Goal: Obtain resource: Obtain resource

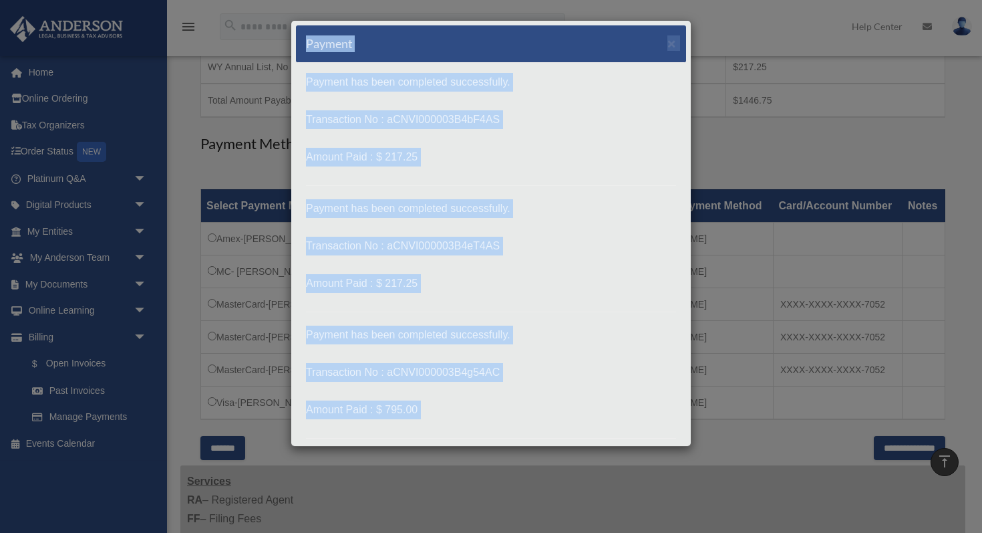
drag, startPoint x: 508, startPoint y: 369, endPoint x: 305, endPoint y: 45, distance: 382.5
click at [305, 45] on div "Payment × Payment has been completed successfully. Transaction No : aCNVI000003…" at bounding box center [491, 233] width 401 height 426
copy div "Payment × Payment has been completed successfully. Transaction No : aCNVI000003…"
click at [673, 41] on span "×" at bounding box center [672, 42] width 9 height 15
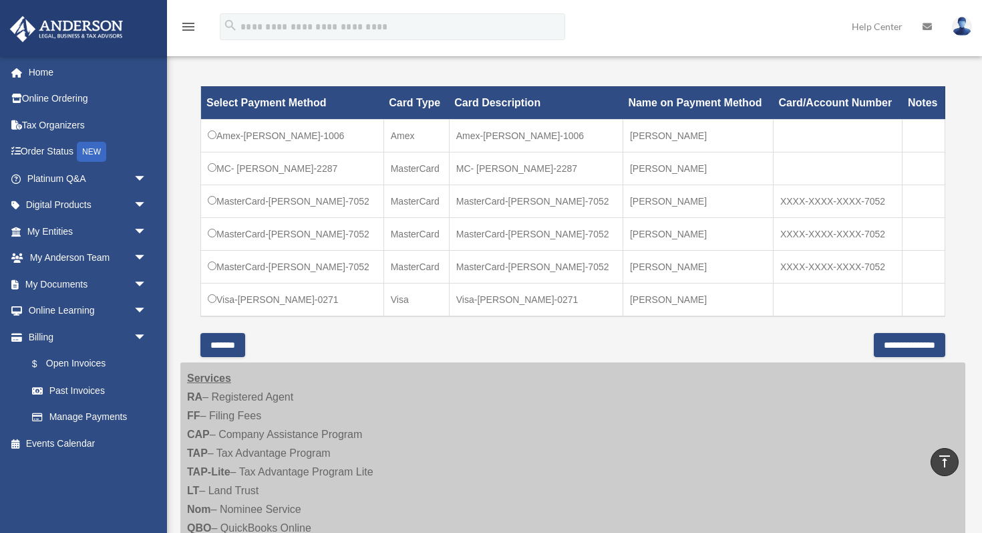
scroll to position [422, 0]
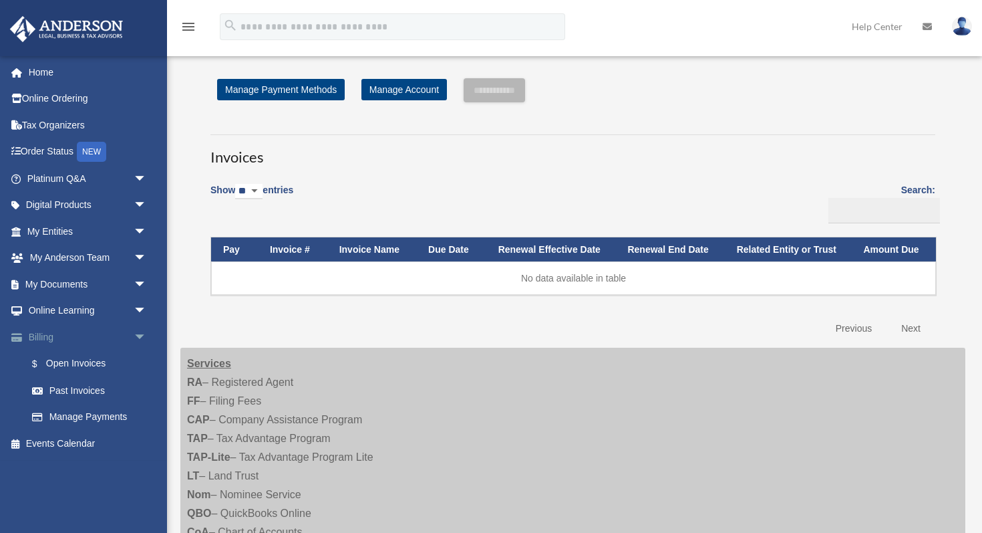
click at [103, 334] on link "Billing arrow_drop_down" at bounding box center [88, 336] width 158 height 27
click at [82, 393] on link "Past Invoices" at bounding box center [93, 390] width 148 height 27
click at [82, 387] on link "Past Invoices" at bounding box center [93, 390] width 148 height 27
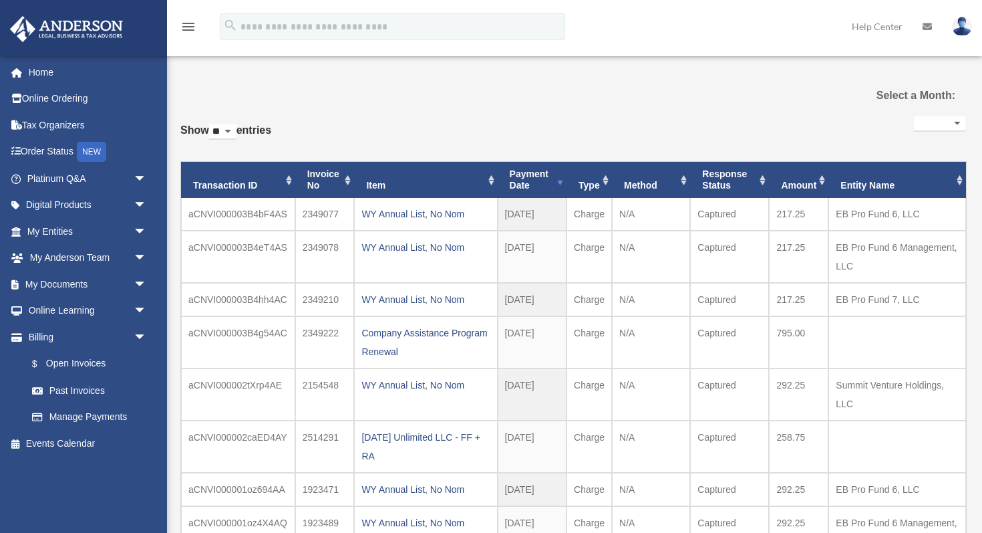
select select
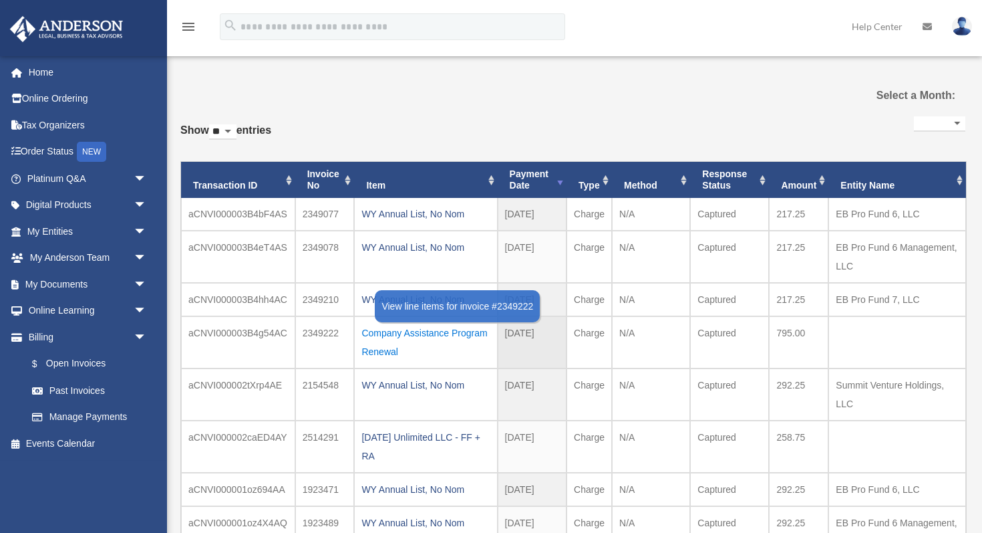
click at [384, 345] on div "Company Assistance Program Renewal" at bounding box center [425, 341] width 128 height 37
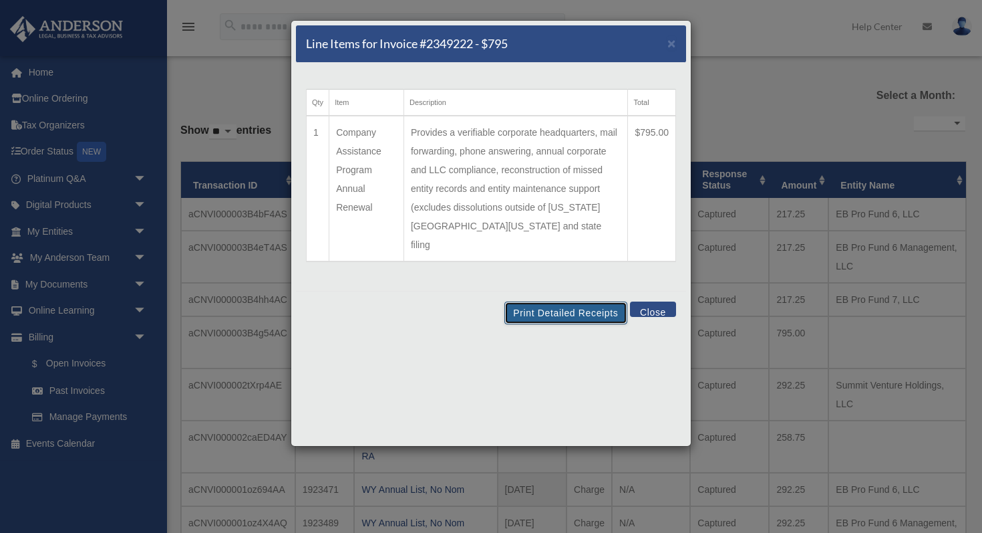
click at [570, 301] on button "Print Detailed Receipts" at bounding box center [565, 312] width 122 height 23
click at [649, 301] on button "Close" at bounding box center [653, 308] width 46 height 15
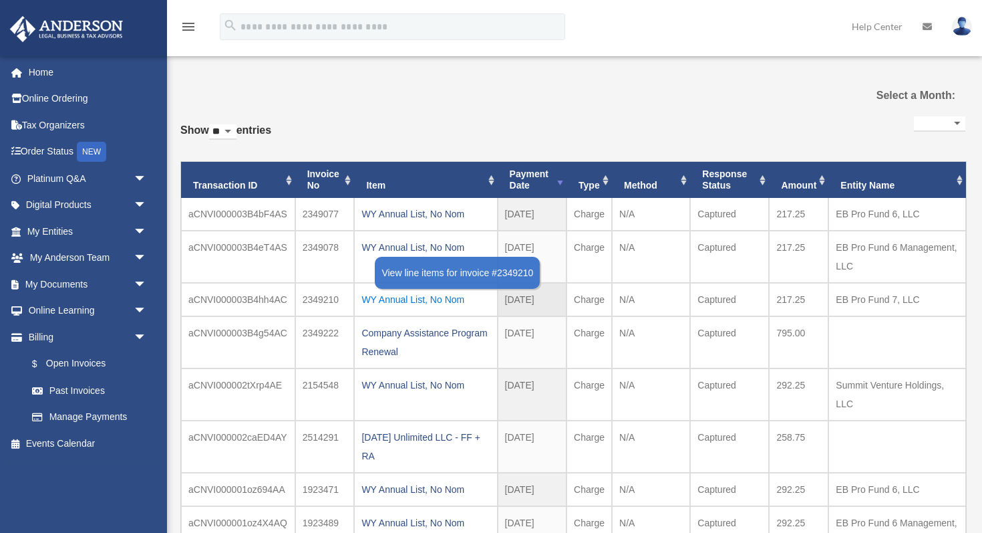
click at [406, 296] on div "WY Annual List, No Nom" at bounding box center [425, 299] width 128 height 19
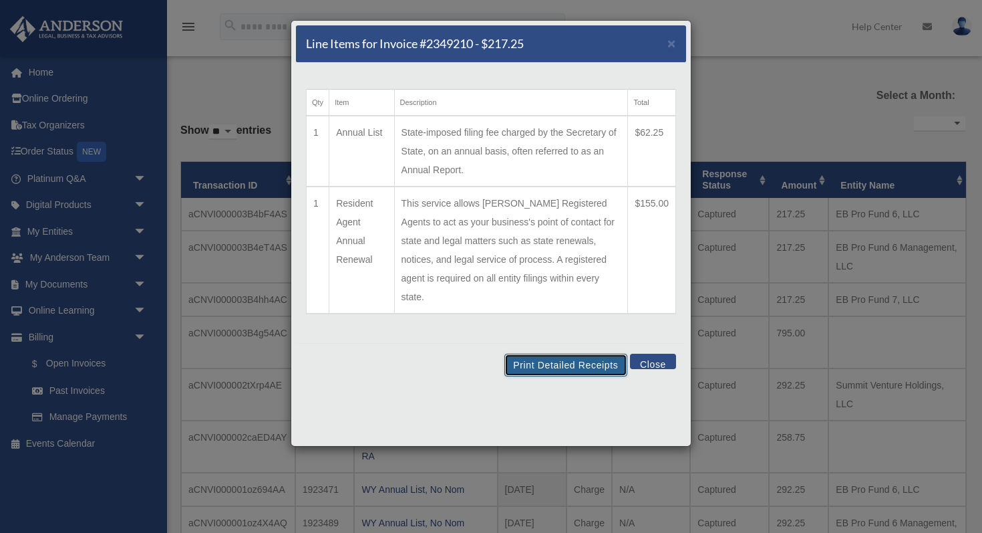
click at [557, 353] on button "Print Detailed Receipts" at bounding box center [565, 364] width 122 height 23
click at [652, 353] on button "Close" at bounding box center [653, 360] width 46 height 15
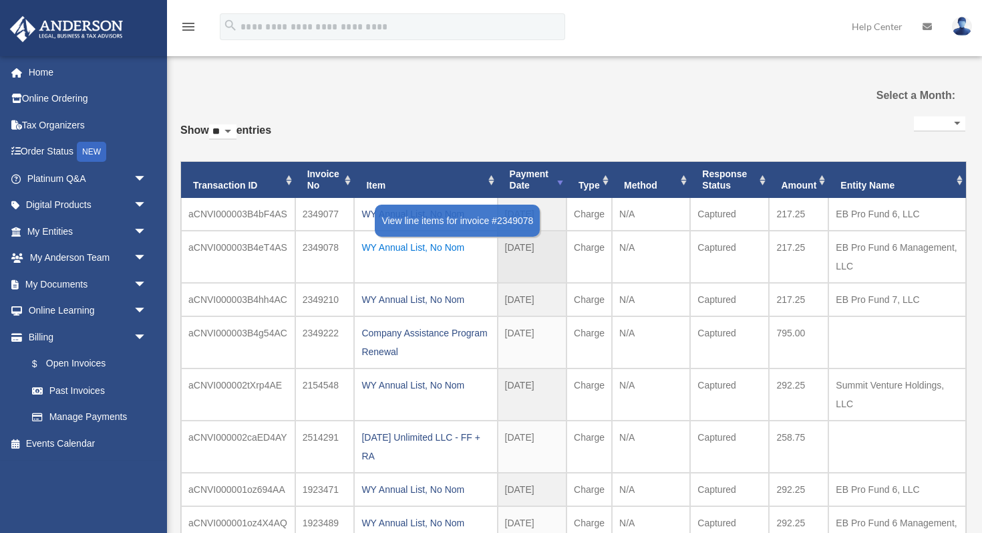
click at [420, 240] on div "WY Annual List, No Nom" at bounding box center [425, 247] width 128 height 19
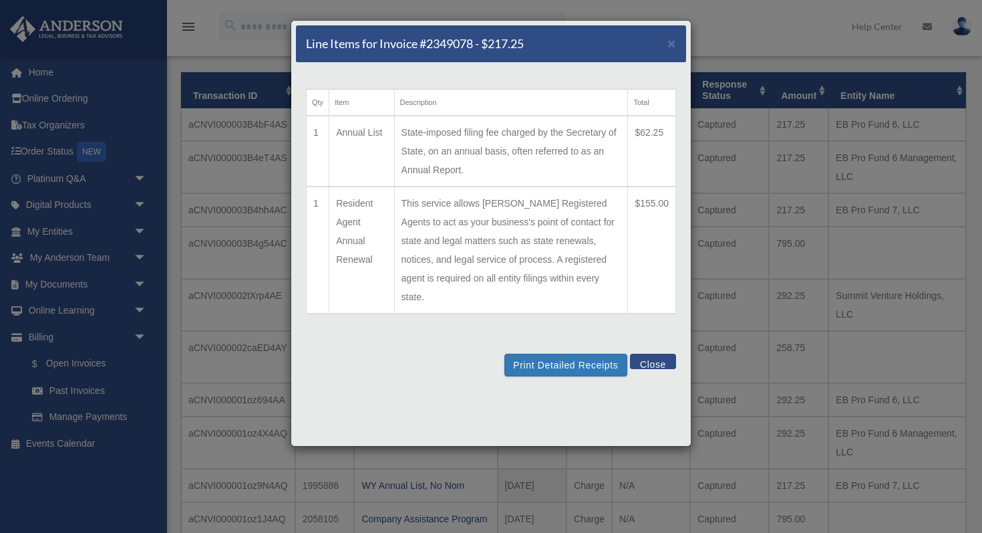
scroll to position [80, 0]
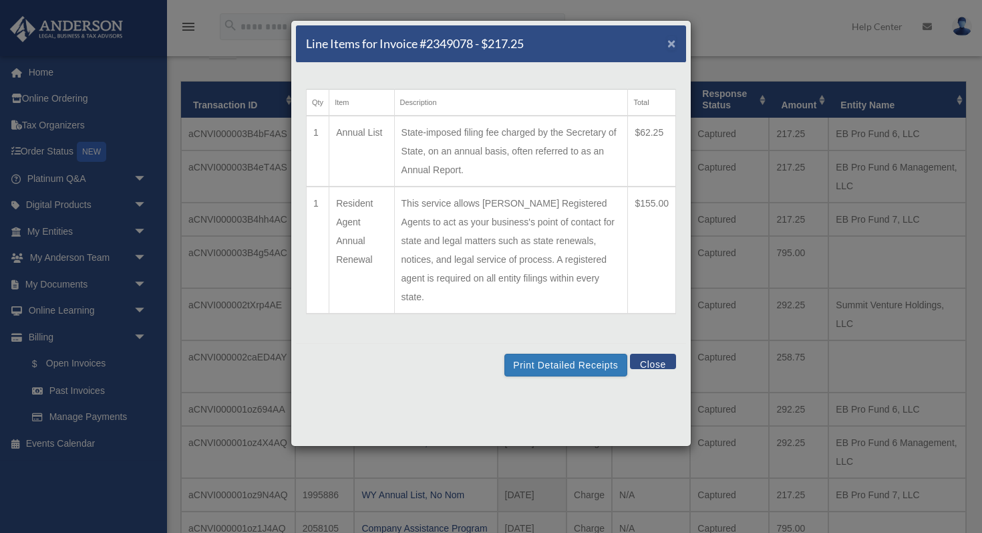
click at [670, 43] on span "×" at bounding box center [672, 42] width 9 height 15
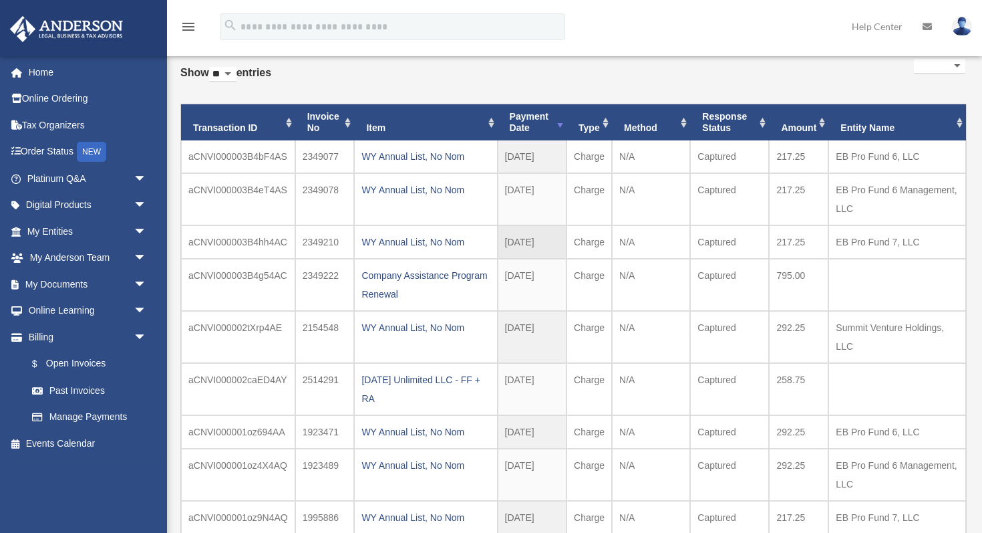
scroll to position [24, 0]
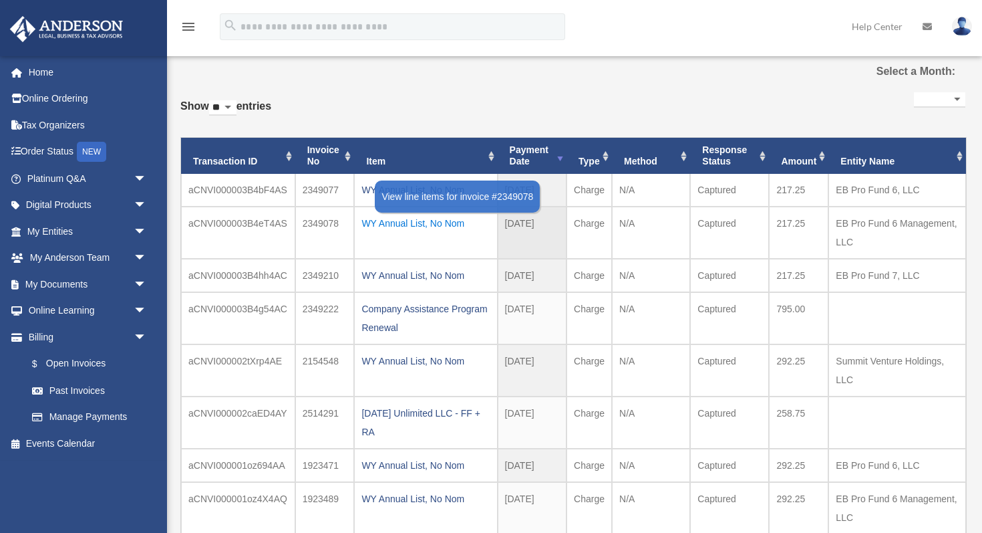
click at [423, 223] on div "WY Annual List, No Nom" at bounding box center [425, 223] width 128 height 19
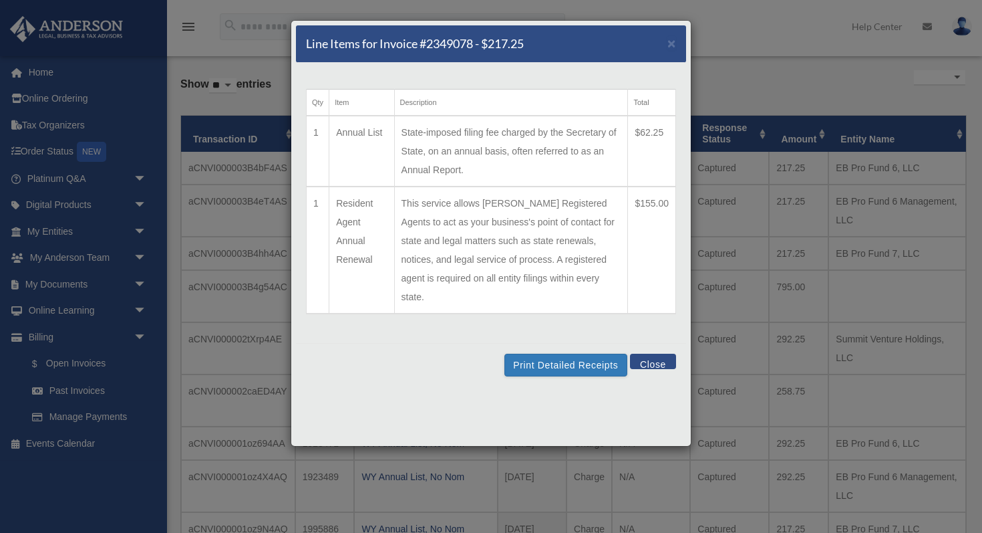
scroll to position [49, 0]
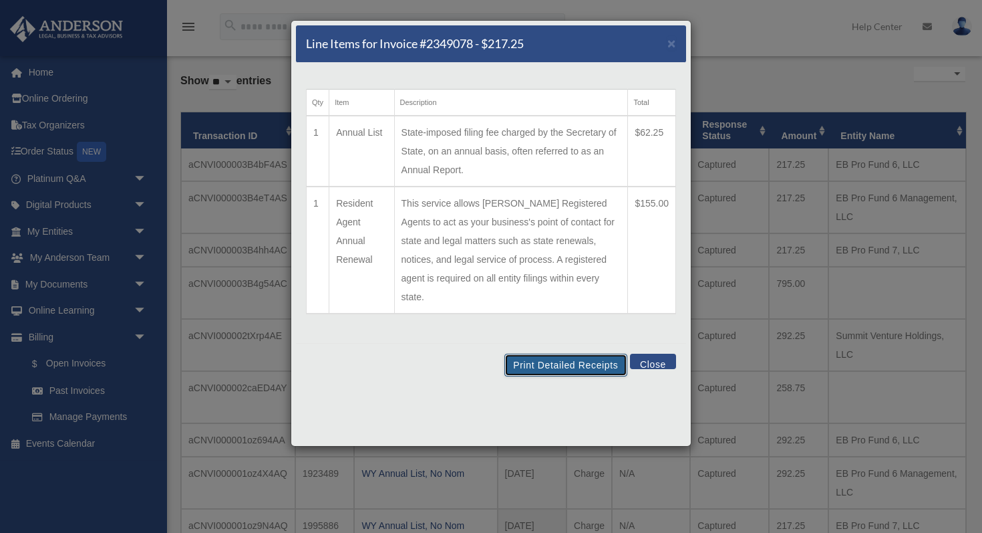
click at [575, 353] on button "Print Detailed Receipts" at bounding box center [565, 364] width 122 height 23
click at [669, 47] on span "×" at bounding box center [672, 42] width 9 height 15
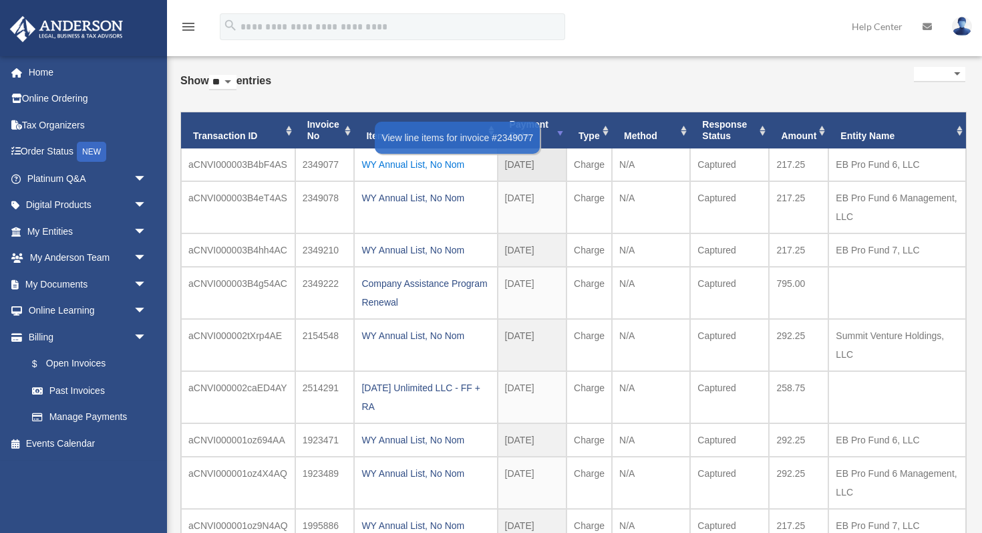
click at [447, 163] on div "WY Annual List, No Nom" at bounding box center [425, 164] width 128 height 19
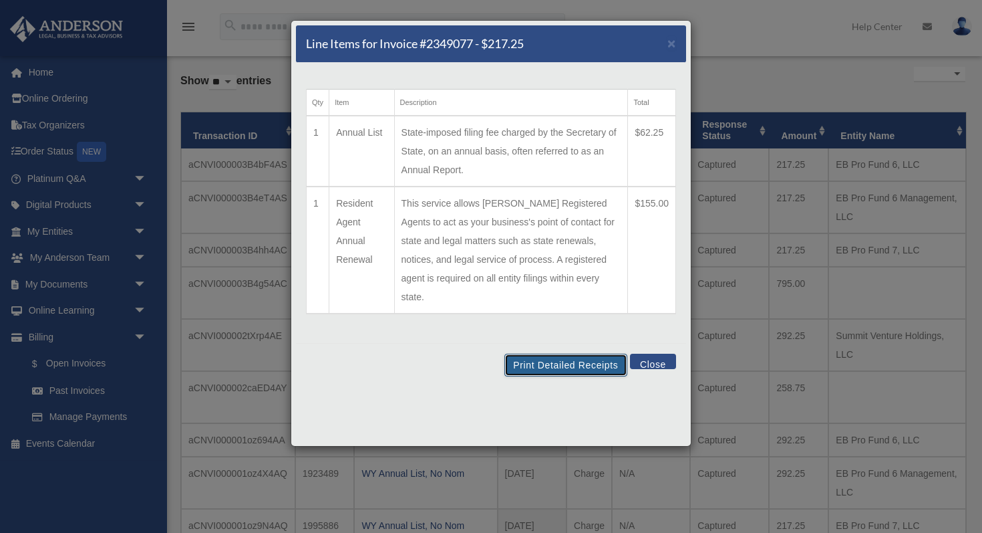
click at [586, 353] on button "Print Detailed Receipts" at bounding box center [565, 364] width 122 height 23
click at [645, 353] on button "Close" at bounding box center [653, 360] width 46 height 15
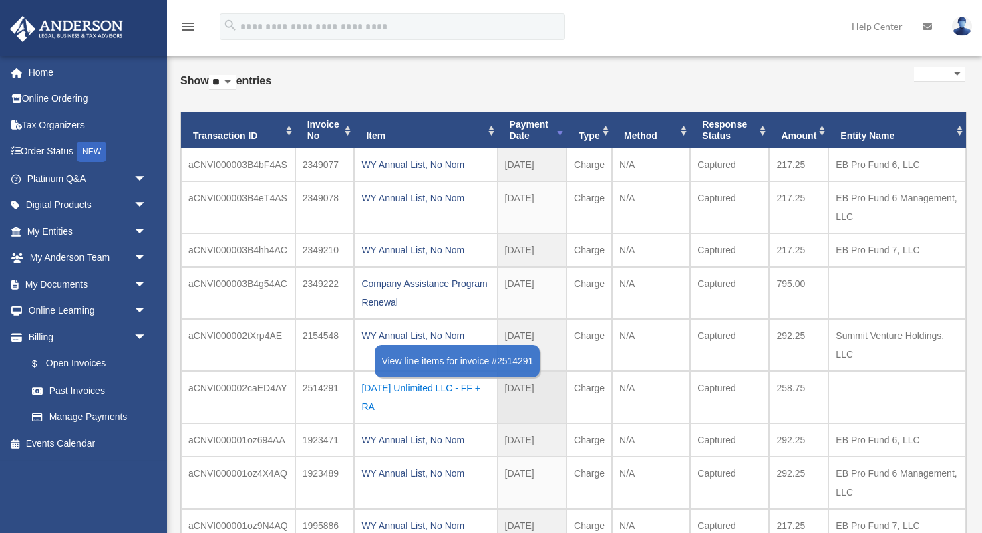
click at [452, 378] on div "2025.06.17 Unlimited LLC - FF + RA" at bounding box center [425, 396] width 128 height 37
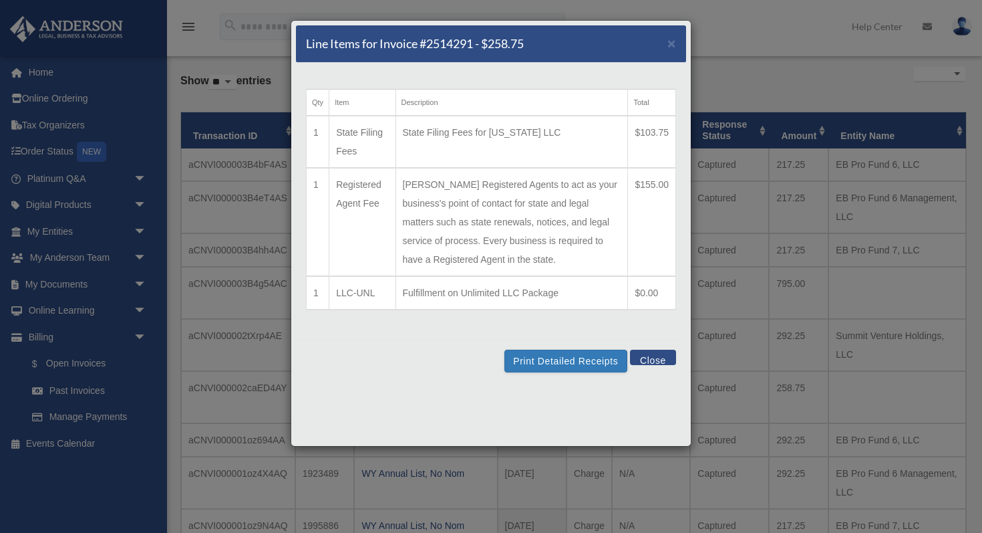
click at [657, 360] on button "Close" at bounding box center [653, 356] width 46 height 15
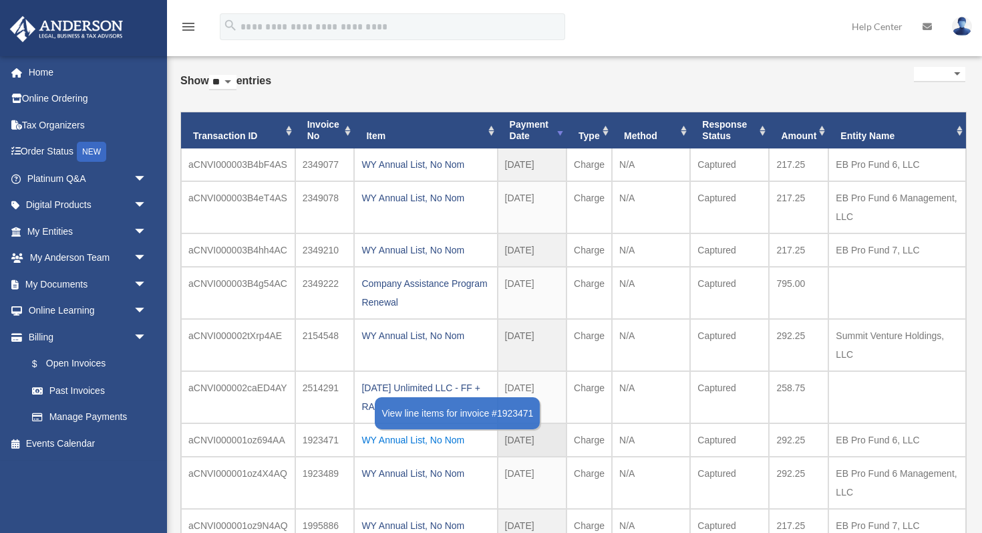
click at [435, 430] on div "WY Annual List, No Nom" at bounding box center [425, 439] width 128 height 19
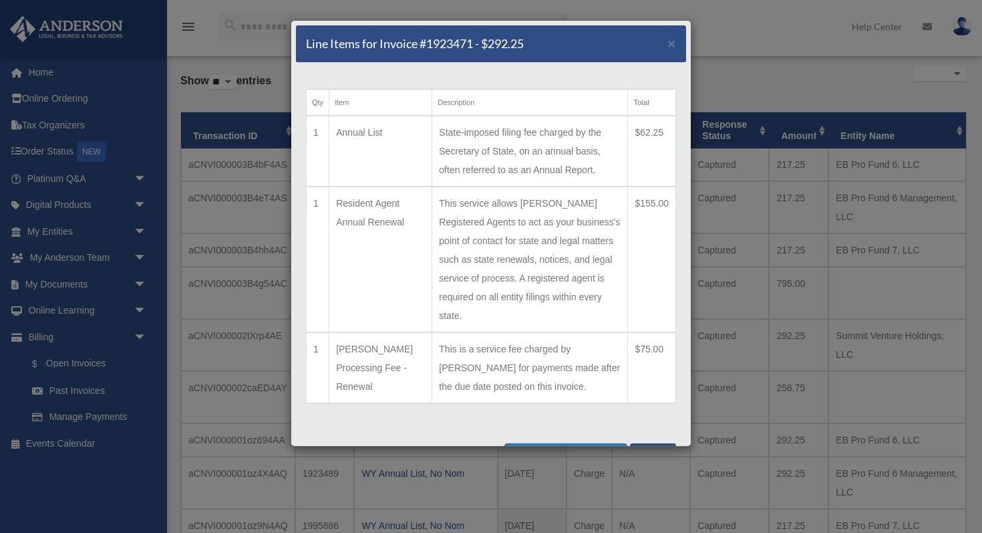
click at [655, 443] on button "Close" at bounding box center [653, 450] width 46 height 15
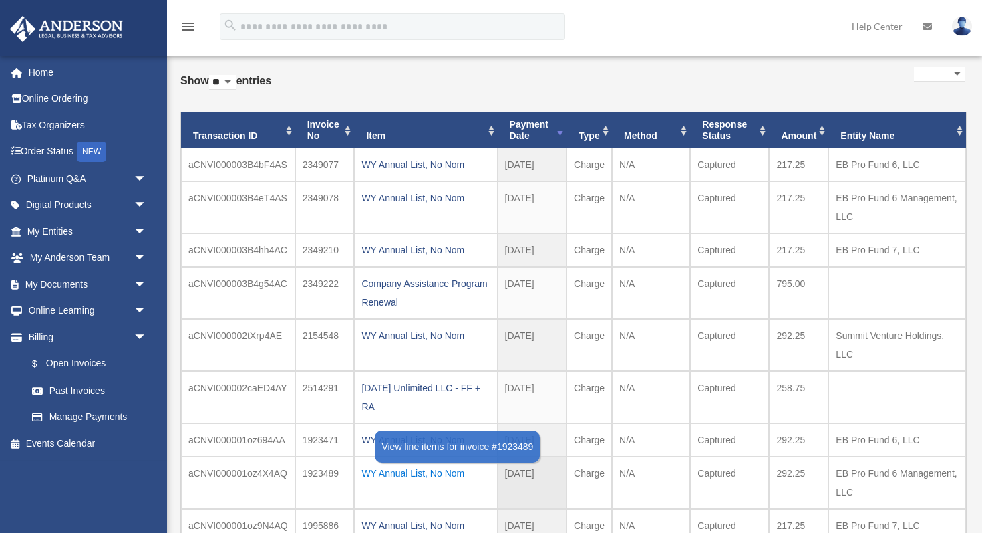
click at [408, 464] on div "WY Annual List, No Nom" at bounding box center [425, 473] width 128 height 19
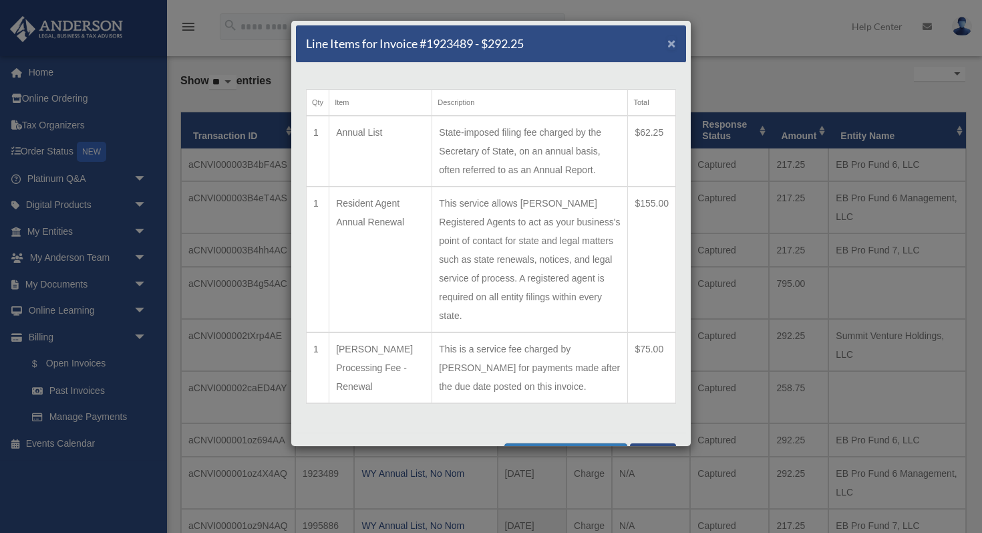
click at [668, 41] on span "×" at bounding box center [672, 42] width 9 height 15
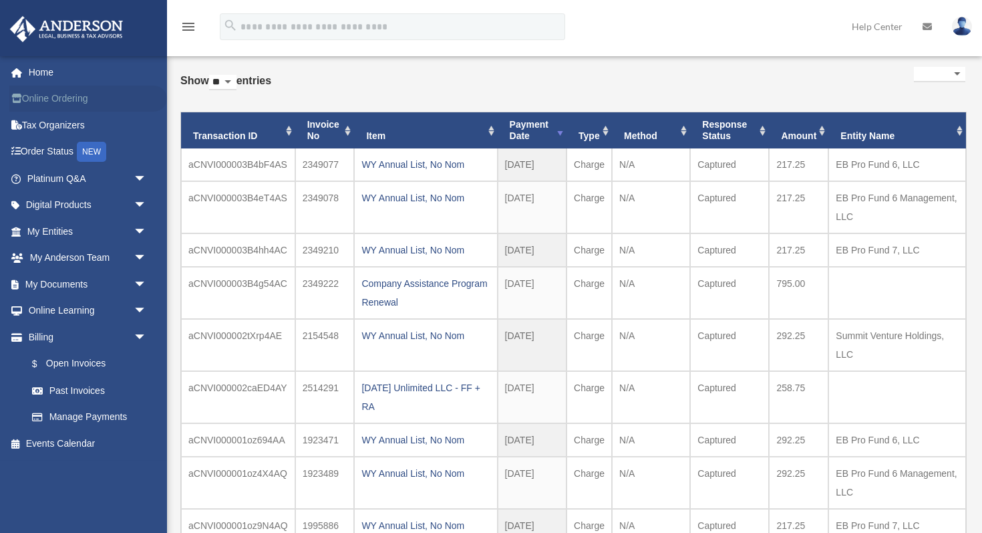
click at [71, 99] on link "Online Ordering" at bounding box center [88, 99] width 158 height 27
